Goal: Navigation & Orientation: Find specific page/section

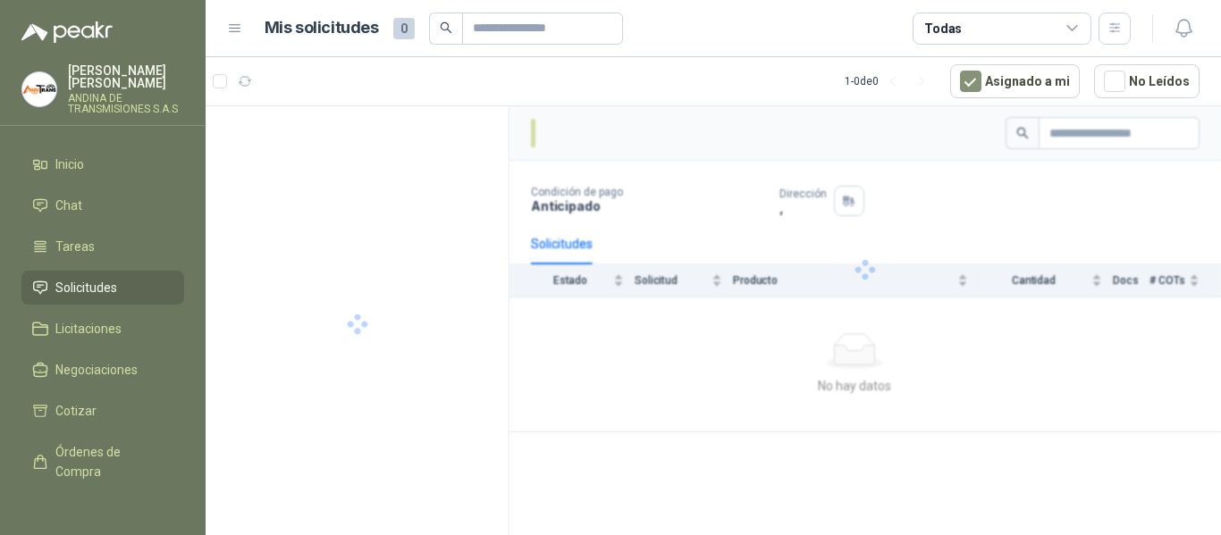
click at [580, 386] on div at bounding box center [864, 269] width 711 height 326
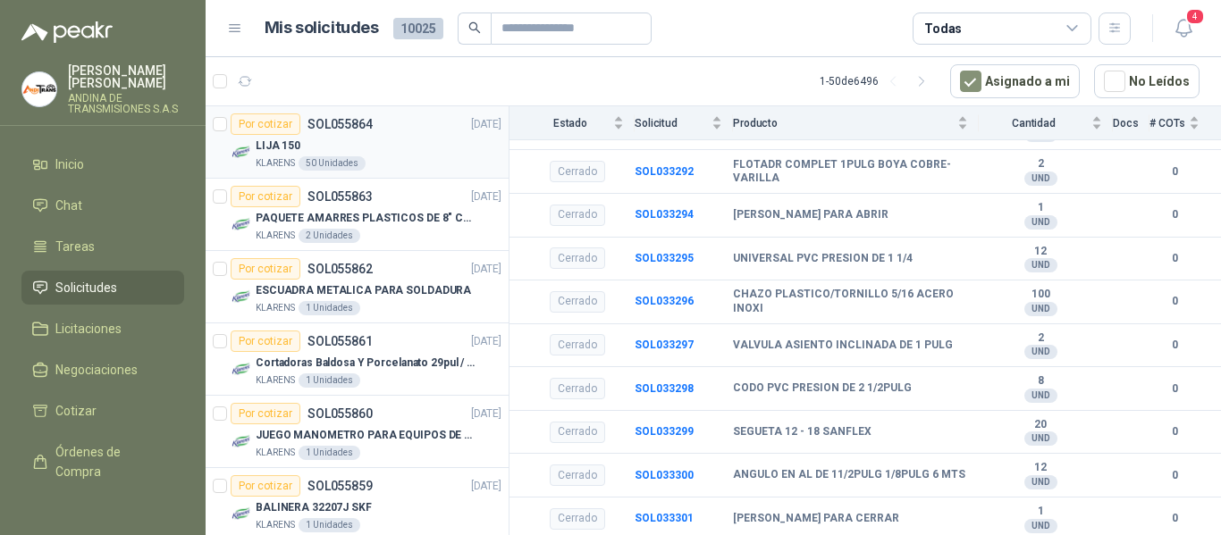
click at [375, 133] on div "Por cotizar SOL055864 [DATE]" at bounding box center [366, 124] width 271 height 21
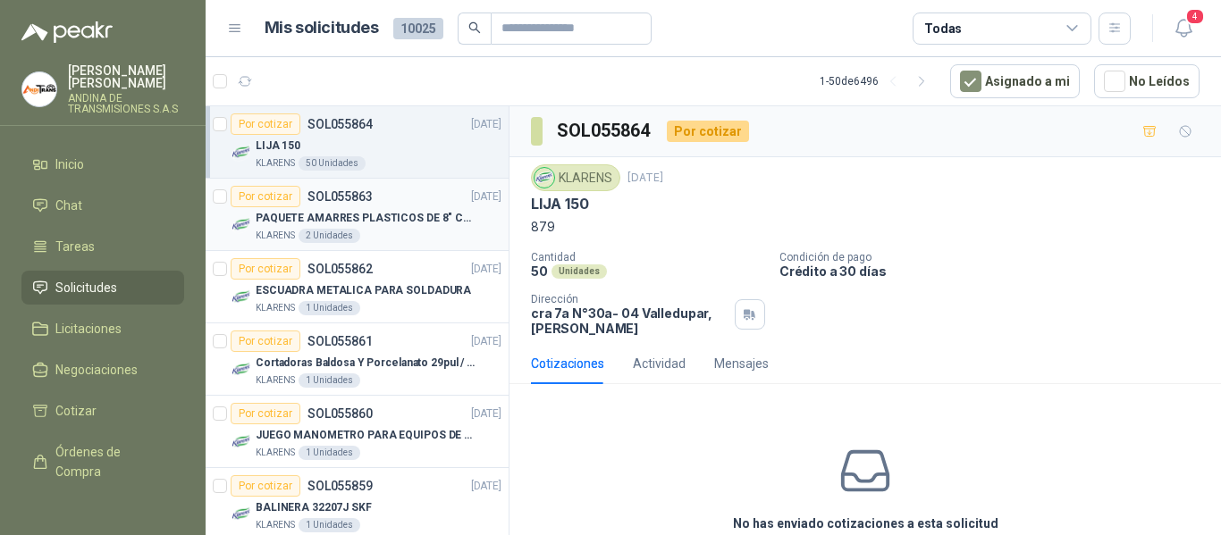
click at [394, 206] on div "Por cotizar SOL055863 [DATE]" at bounding box center [366, 196] width 271 height 21
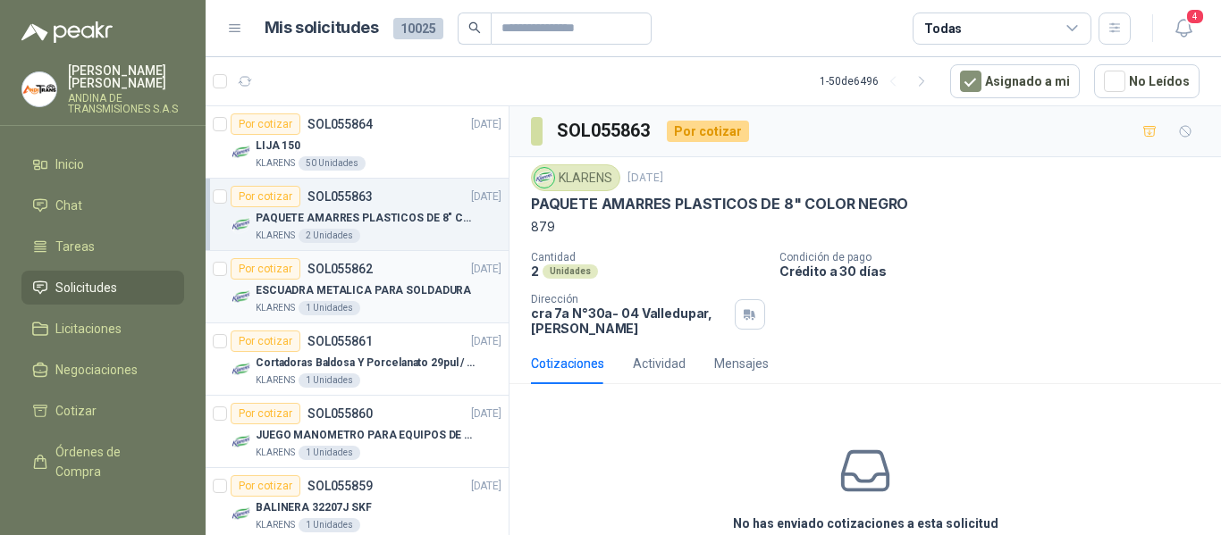
click at [399, 297] on p "ESCUADRA METALICA PARA SOLDADURA" at bounding box center [363, 290] width 215 height 17
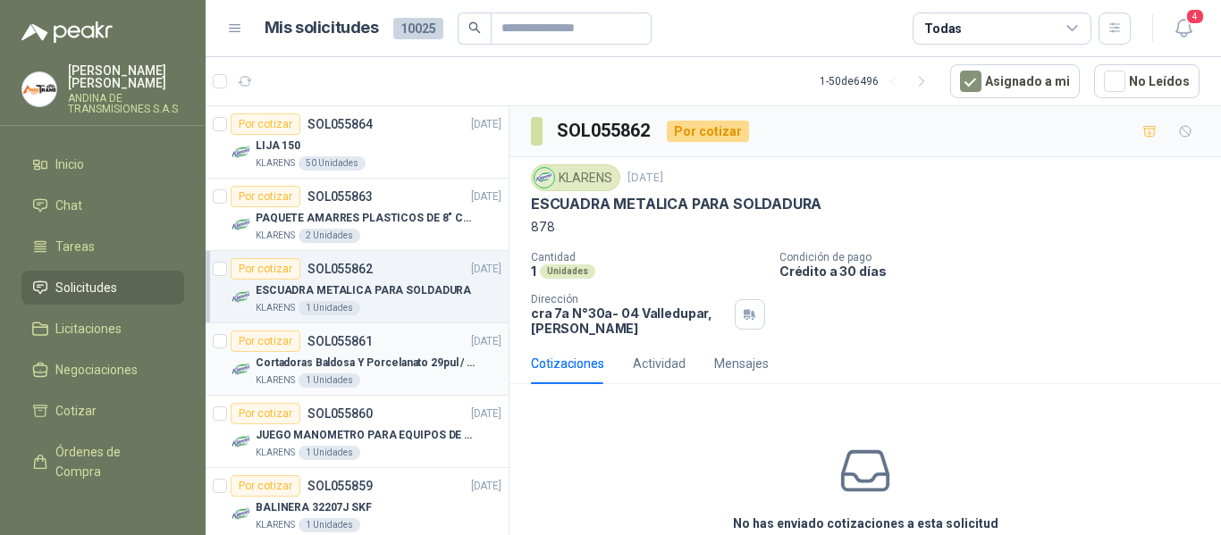
click at [396, 366] on p "Cortadoras Baldosa Y Porcelanato 29pul / 74cm - Truper 15827" at bounding box center [367, 363] width 223 height 17
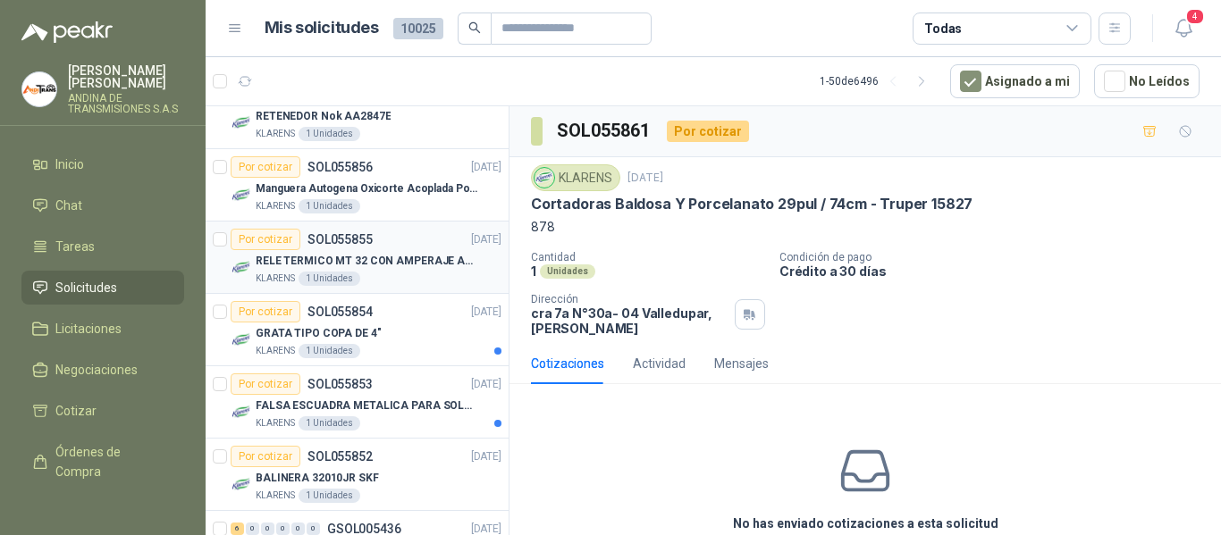
scroll to position [804, 0]
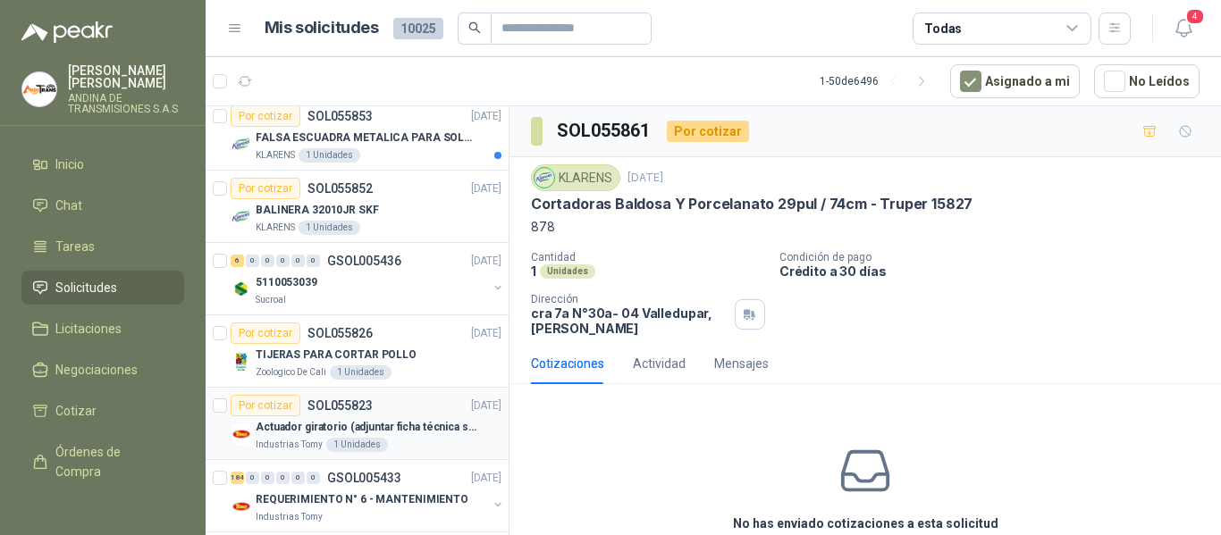
click at [392, 419] on p "Actuador giratorio (adjuntar ficha técnica si es diferente a festo)" at bounding box center [367, 427] width 223 height 17
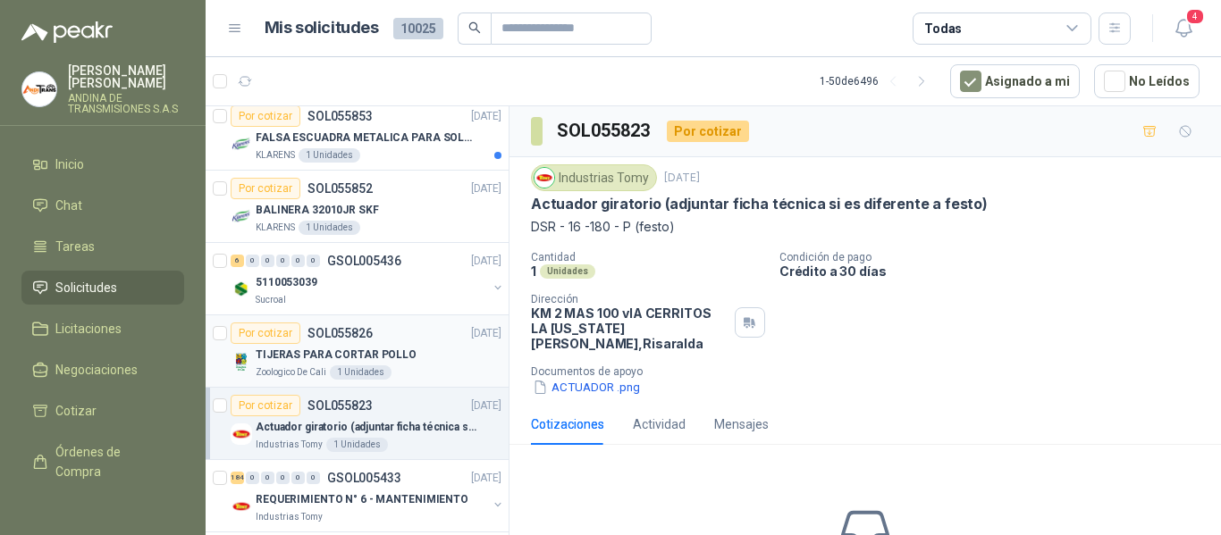
click at [408, 343] on div "Por cotizar SOL055826 [DATE]" at bounding box center [366, 333] width 271 height 21
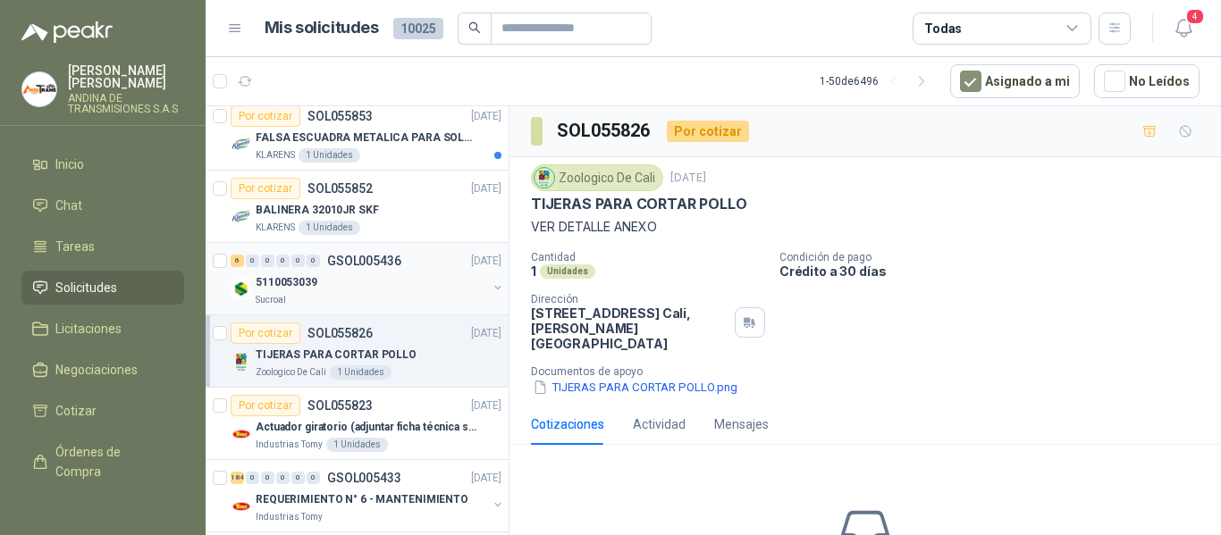
click at [400, 282] on div "5110053039" at bounding box center [371, 282] width 231 height 21
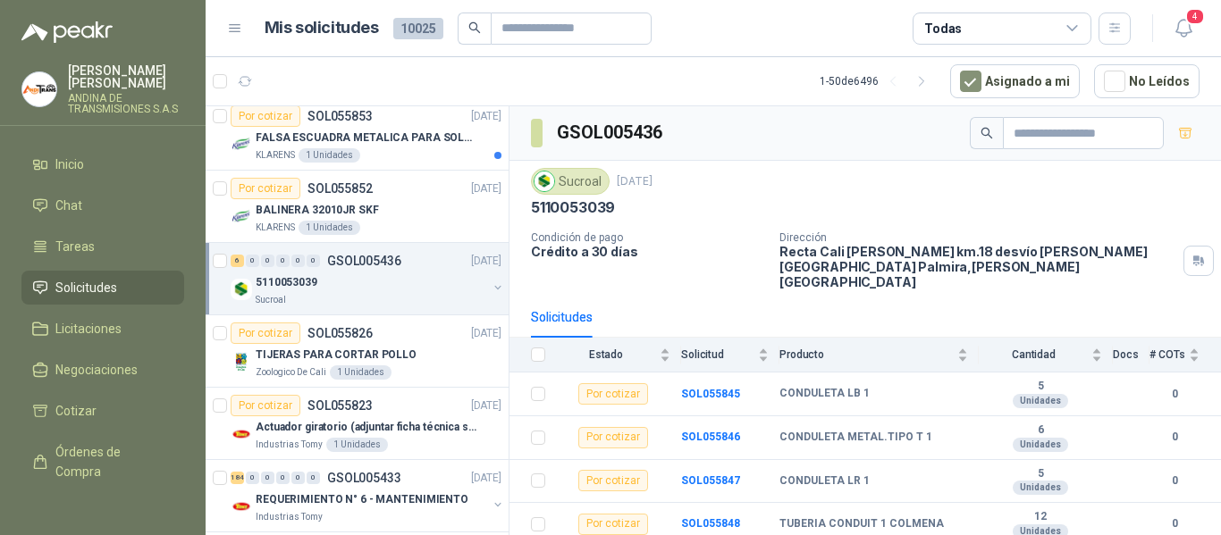
click at [101, 277] on link "Solicitudes" at bounding box center [102, 288] width 163 height 34
